Goal: Communication & Community: Ask a question

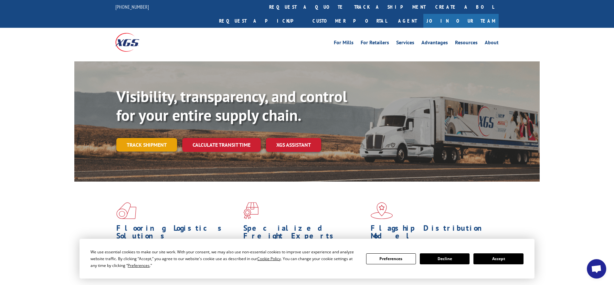
click at [157, 138] on link "Track shipment" at bounding box center [146, 145] width 61 height 14
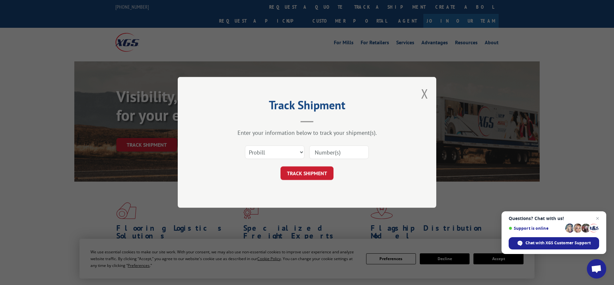
click at [334, 153] on input at bounding box center [338, 153] width 59 height 14
type input "17409221"
click at [307, 173] on button "TRACK SHIPMENT" at bounding box center [306, 174] width 53 height 14
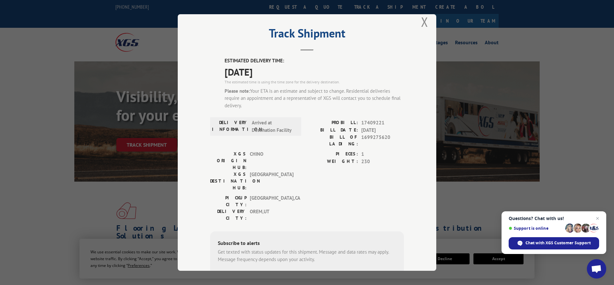
scroll to position [10, 0]
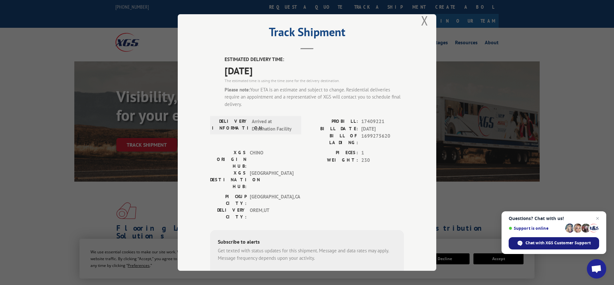
click at [555, 243] on span "Chat with XGS Customer Support" at bounding box center [557, 243] width 65 height 6
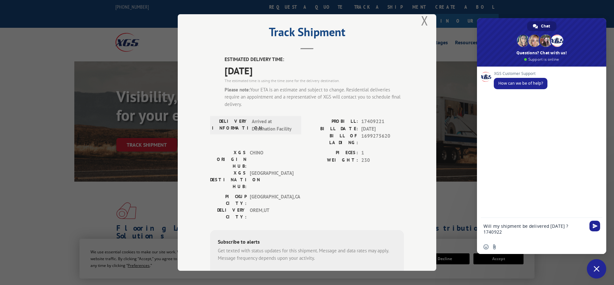
type textarea "Will my shipment be delivered [DATE] ? 17409221"
drag, startPoint x: 565, startPoint y: 225, endPoint x: 566, endPoint y: 247, distance: 22.3
click at [565, 225] on textarea "Will my shipment be delivered [DATE] ? 17409221" at bounding box center [534, 229] width 103 height 22
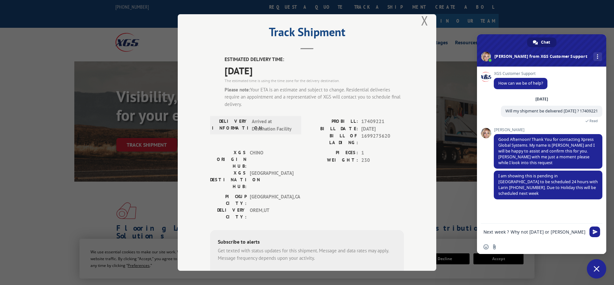
type textarea "Next week ? Why not [DATE] or [DATE]"
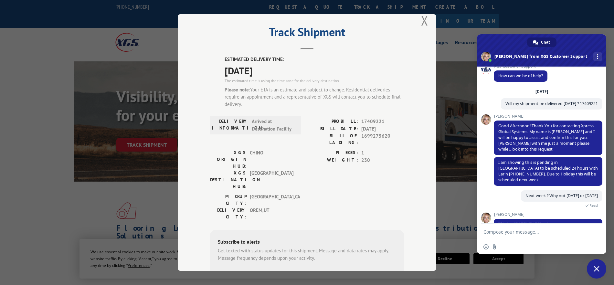
scroll to position [17, 0]
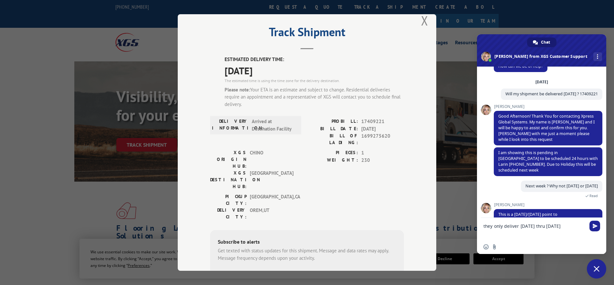
type textarea "they only deliver [DATE] thru [DATE]?"
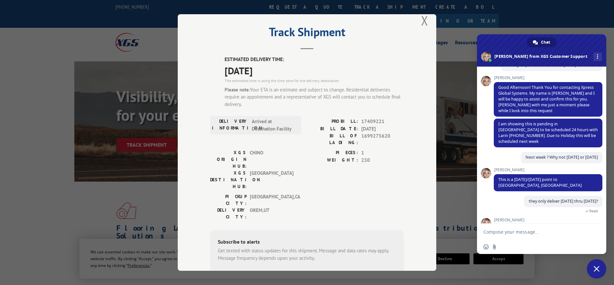
scroll to position [56, 0]
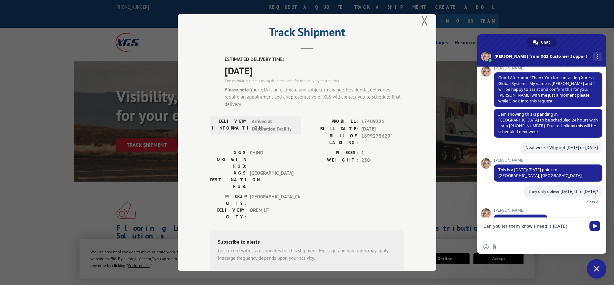
type textarea "Can you let them know i need it [DATE] ?"
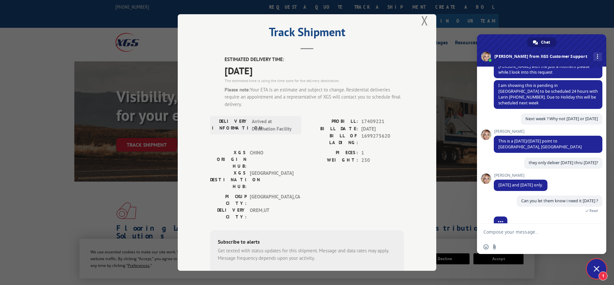
scroll to position [100, 0]
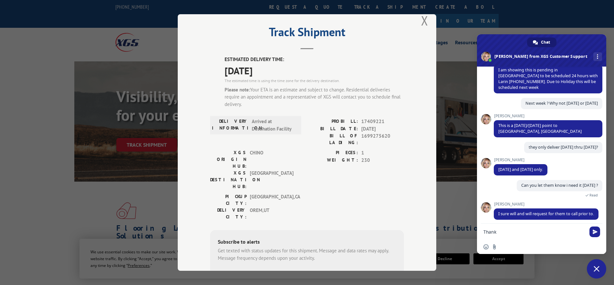
type textarea "Thanks"
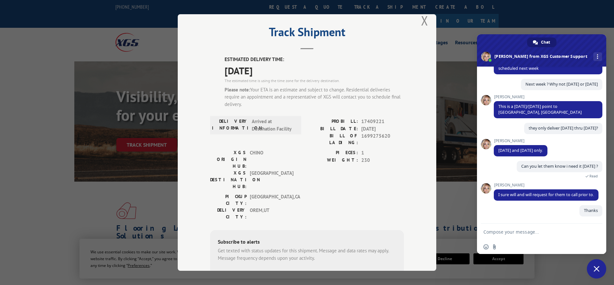
scroll to position [116, 0]
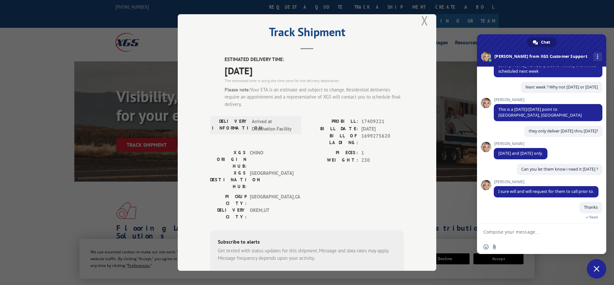
click at [423, 20] on button "Close modal" at bounding box center [424, 20] width 7 height 17
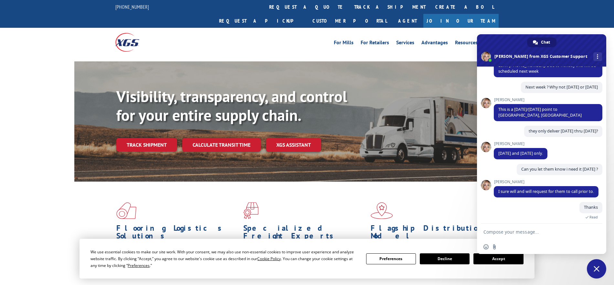
scroll to position [182, 0]
